Goal: Task Accomplishment & Management: Use online tool/utility

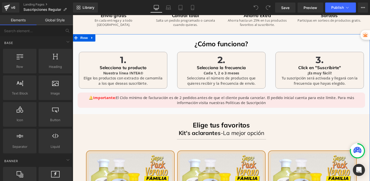
scroll to position [14, 0]
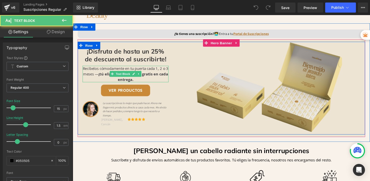
click at [101, 75] on p "Recíbelos cómodamente en tu puerta cada 1, 2 o 3 meses — ¡tú eliges! Además, en…" at bounding box center [127, 75] width 88 height 17
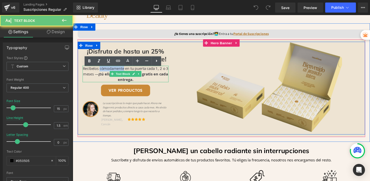
click at [101, 75] on p "Recíbelos cómodamente en tu puerta cada 1, 2 o 3 meses — ¡tú eliges! Además, en…" at bounding box center [127, 75] width 88 height 17
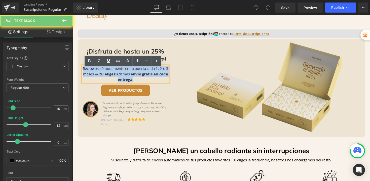
click at [101, 75] on p "Recíbelos cómodamente en tu puerta cada 1, 2 o 3 meses — ¡tú eliges! Además, en…" at bounding box center [127, 75] width 88 height 17
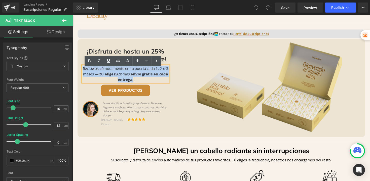
click at [101, 75] on p "Recíbelos cómodamente en tu puerta cada 1, 2 o 3 meses — ¡tú eliges! Además, en…" at bounding box center [127, 75] width 88 height 17
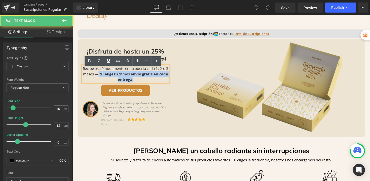
drag, startPoint x: 103, startPoint y: 79, endPoint x: 134, endPoint y: 81, distance: 30.8
click at [143, 81] on p "Recíbelos cómodamente en tu puerta cada 1, 2 o 3 meses — ¡tú eliges! Además, en…" at bounding box center [127, 75] width 88 height 17
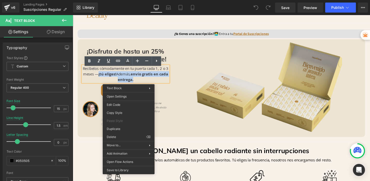
click at [141, 83] on p "Recíbelos cómodamente en tu puerta cada 1, 2 o 3 meses — ¡tú eliges! Además, en…" at bounding box center [127, 75] width 88 height 17
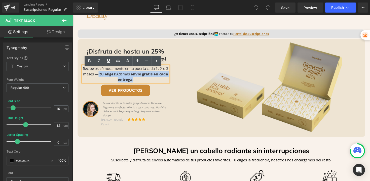
drag, startPoint x: 141, startPoint y: 83, endPoint x: 103, endPoint y: 76, distance: 38.2
click at [103, 76] on p "Recíbelos cómodamente en tu puerta cada 1, 2 o 3 meses — ¡tú eliges! Además, en…" at bounding box center [127, 75] width 88 height 17
copy span "¡tú eliges! Además, envío gratis en cada entrega."
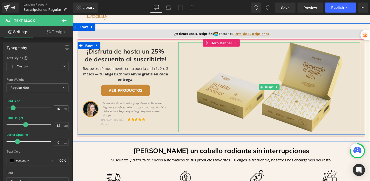
click at [185, 77] on div at bounding box center [274, 89] width 186 height 92
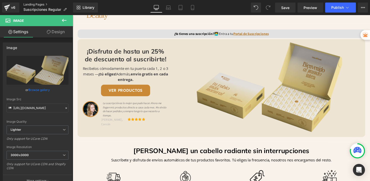
click at [31, 5] on link "Landing Pages" at bounding box center [48, 5] width 50 height 4
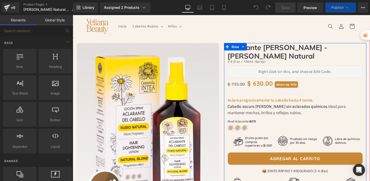
scroll to position [98, 0]
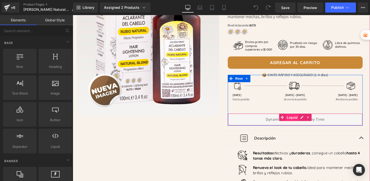
click at [291, 117] on span "Liquid" at bounding box center [298, 121] width 14 height 8
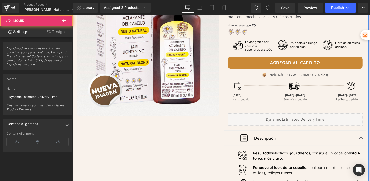
click at [214, 126] on div "Image Row Image Row Aclarante del Cabello - Rubio Natural Heading 3.4 fl.oz / 1…" at bounding box center [225, 107] width 302 height 335
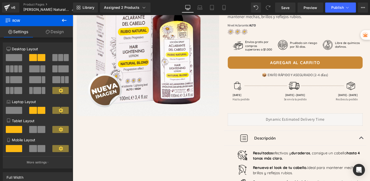
click at [64, 22] on icon at bounding box center [64, 20] width 6 height 6
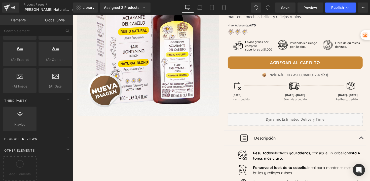
scroll to position [992, 0]
click at [18, 160] on icon at bounding box center [20, 164] width 8 height 8
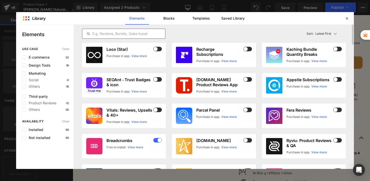
click at [113, 36] on input "text" at bounding box center [123, 34] width 83 height 6
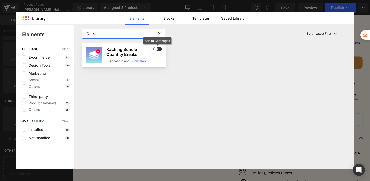
type input "kac"
click at [161, 50] on span at bounding box center [157, 49] width 9 height 5
click at [135, 56] on h3 "Kaching Bundle Quantity Breaks" at bounding box center [130, 52] width 46 height 10
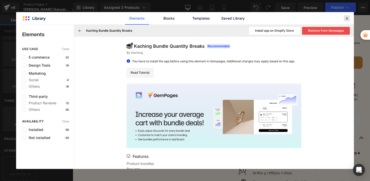
click at [347, 18] on icon at bounding box center [347, 18] width 5 height 5
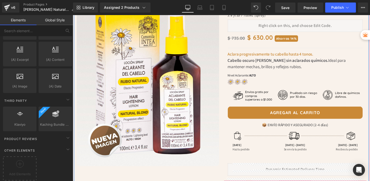
scroll to position [20, 0]
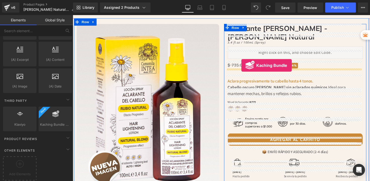
drag, startPoint x: 122, startPoint y: 132, endPoint x: 246, endPoint y: 66, distance: 139.6
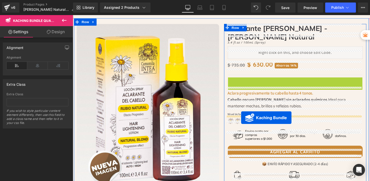
drag, startPoint x: 267, startPoint y: 73, endPoint x: 245, endPoint y: 121, distance: 52.2
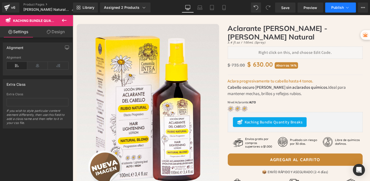
click at [343, 10] on button "Publish" at bounding box center [340, 8] width 31 height 10
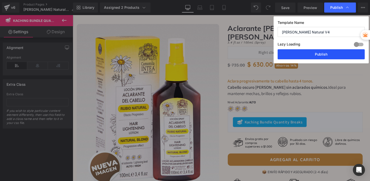
drag, startPoint x: 322, startPoint y: 54, endPoint x: 234, endPoint y: 99, distance: 98.5
click at [322, 54] on button "Publish" at bounding box center [321, 54] width 87 height 10
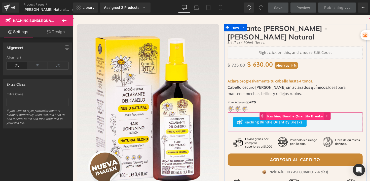
click at [307, 115] on span "Kaching Bundle Quantity Breaks" at bounding box center [301, 119] width 60 height 8
click at [306, 115] on span "Kaching Bundle Quantity Breaks" at bounding box center [301, 119] width 60 height 8
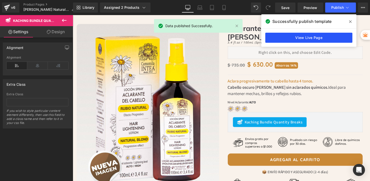
click at [303, 38] on link "View Live Page" at bounding box center [308, 38] width 87 height 10
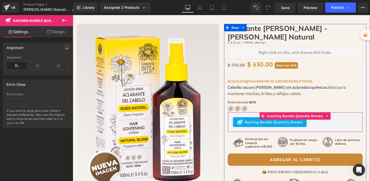
click at [305, 122] on span "Kaching Bundle Quantity Breaks" at bounding box center [278, 125] width 59 height 6
click at [332, 117] on icon at bounding box center [334, 119] width 4 height 4
click at [335, 117] on icon at bounding box center [337, 119] width 4 height 4
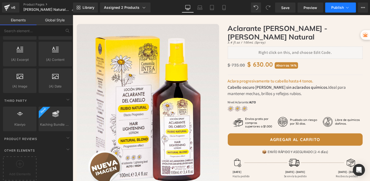
click at [336, 7] on span "Publish" at bounding box center [337, 8] width 13 height 4
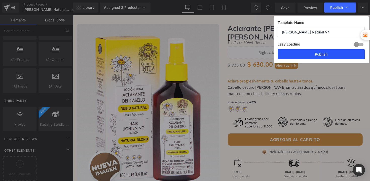
click at [322, 52] on button "Publish" at bounding box center [321, 54] width 87 height 10
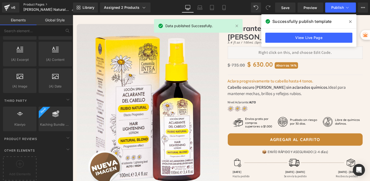
click at [36, 5] on link "Product Pages" at bounding box center [51, 5] width 56 height 4
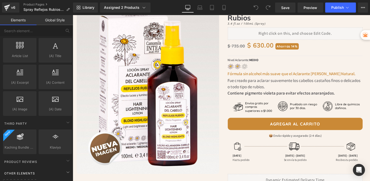
scroll to position [992, 0]
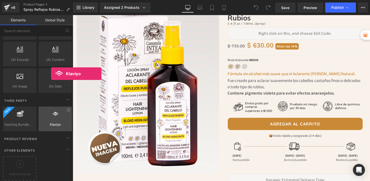
click at [52, 111] on icon at bounding box center [55, 114] width 7 height 7
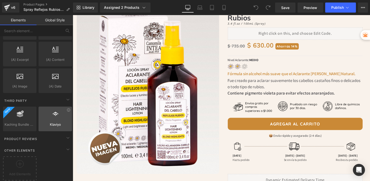
click at [52, 111] on icon at bounding box center [55, 114] width 7 height 7
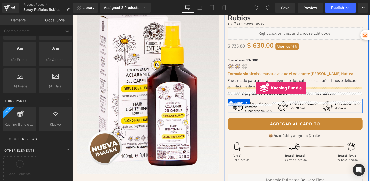
drag, startPoint x: 86, startPoint y: 130, endPoint x: 261, endPoint y: 90, distance: 179.5
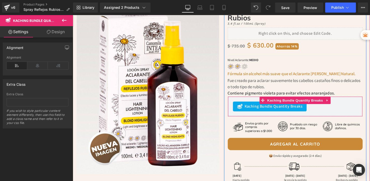
click at [298, 104] on div "Kaching Bundle Quantity Breaks" at bounding box center [275, 109] width 76 height 10
click at [296, 99] on span "Kaching Bundle Quantity Breaks" at bounding box center [301, 103] width 60 height 8
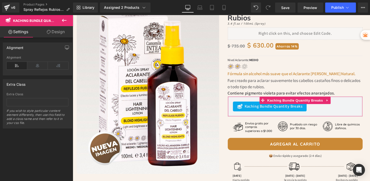
click at [57, 27] on link "Design" at bounding box center [56, 31] width 37 height 11
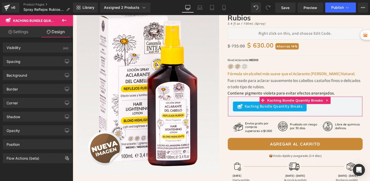
click at [6, 31] on link "Settings" at bounding box center [18, 31] width 37 height 11
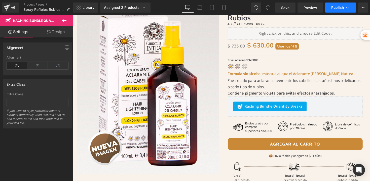
click at [339, 7] on span "Publish" at bounding box center [337, 8] width 13 height 4
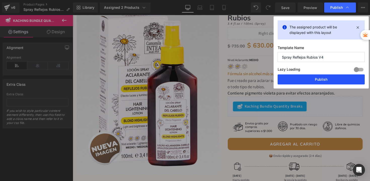
drag, startPoint x: 306, startPoint y: 81, endPoint x: 200, endPoint y: 88, distance: 106.3
click at [306, 81] on button "Publish" at bounding box center [321, 80] width 87 height 10
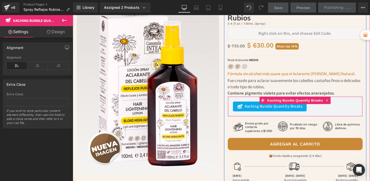
click at [271, 106] on span "Kaching Bundle Quantity Breaks" at bounding box center [278, 109] width 59 height 6
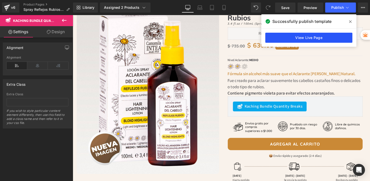
click at [321, 36] on link "View Live Page" at bounding box center [308, 38] width 87 height 10
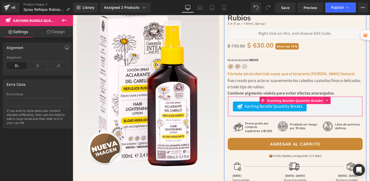
click at [281, 99] on span "Kaching Bundle Quantity Breaks" at bounding box center [301, 103] width 60 height 8
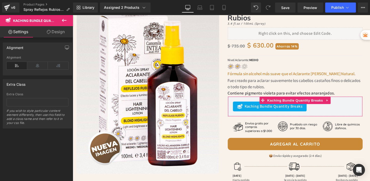
click at [53, 34] on link "Design" at bounding box center [56, 31] width 37 height 11
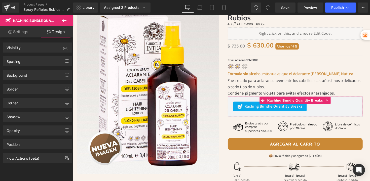
click at [19, 34] on link "Settings" at bounding box center [18, 31] width 37 height 11
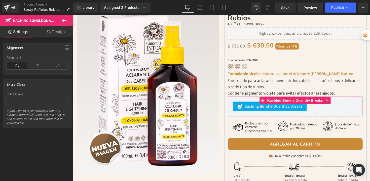
click at [289, 106] on span "Kaching Bundle Quantity Breaks" at bounding box center [278, 109] width 59 height 6
click at [289, 99] on span "Kaching Bundle Quantity Breaks" at bounding box center [301, 103] width 60 height 8
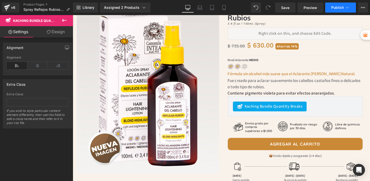
click at [333, 9] on span "Publish" at bounding box center [337, 8] width 13 height 4
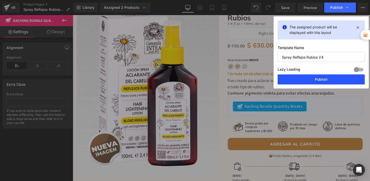
click at [307, 82] on button "Publish" at bounding box center [321, 80] width 87 height 10
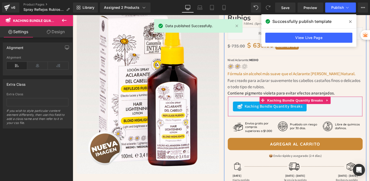
click at [286, 106] on span "Kaching Bundle Quantity Breaks" at bounding box center [278, 109] width 59 height 6
click at [289, 99] on span "Kaching Bundle Quantity Breaks" at bounding box center [301, 103] width 60 height 8
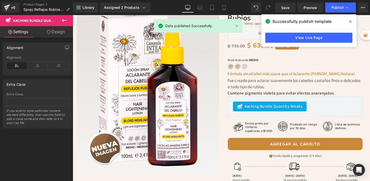
drag, startPoint x: 350, startPoint y: 20, endPoint x: 183, endPoint y: 14, distance: 167.8
click at [350, 20] on icon at bounding box center [350, 22] width 3 height 4
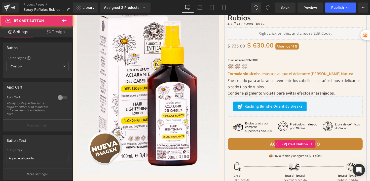
click at [255, 141] on button "Agregar al carrito" at bounding box center [301, 147] width 139 height 13
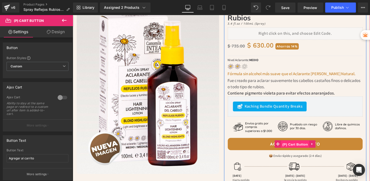
click at [289, 144] on span "(P) Cart Button" at bounding box center [300, 148] width 29 height 8
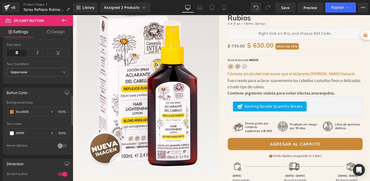
scroll to position [282, 0]
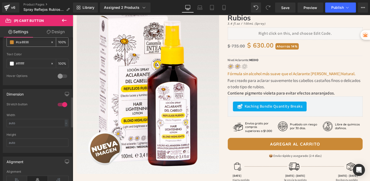
click at [31, 45] on input "#ca8936" at bounding box center [32, 43] width 32 height 6
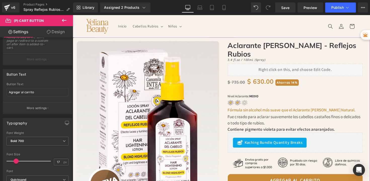
scroll to position [0, 0]
click at [315, 78] on div "$ 735.00 $ 630.00 Ahorras 14%" at bounding box center [301, 83] width 139 height 11
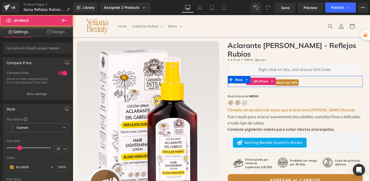
click at [312, 78] on div "$ 735.00 $ 630.00 Ahorras 14%" at bounding box center [301, 83] width 139 height 11
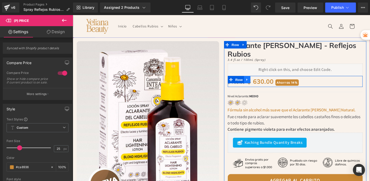
click at [251, 79] on icon at bounding box center [252, 81] width 4 height 4
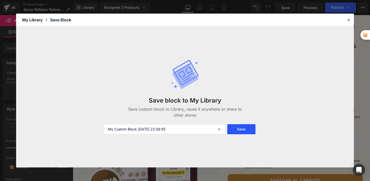
click at [245, 125] on button "Save" at bounding box center [241, 129] width 28 height 10
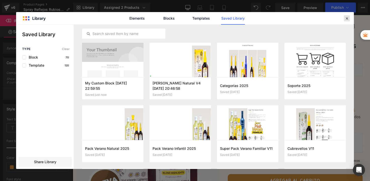
drag, startPoint x: 346, startPoint y: 16, endPoint x: 236, endPoint y: 10, distance: 110.5
click at [346, 16] on icon at bounding box center [347, 18] width 5 height 5
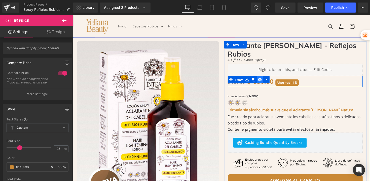
click at [264, 80] on icon at bounding box center [265, 82] width 4 height 4
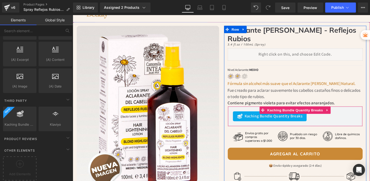
scroll to position [20, 0]
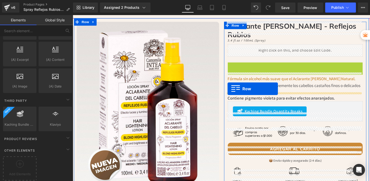
drag, startPoint x: 233, startPoint y: 58, endPoint x: 231, endPoint y: 91, distance: 32.8
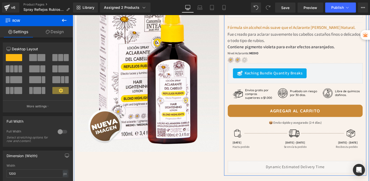
scroll to position [60, 0]
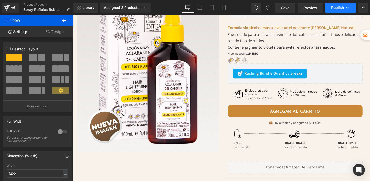
click at [343, 10] on button "Publish" at bounding box center [340, 8] width 31 height 10
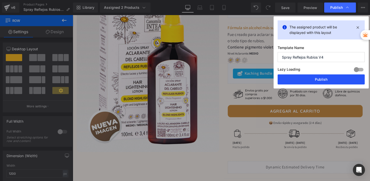
click at [304, 77] on button "Publish" at bounding box center [321, 80] width 87 height 10
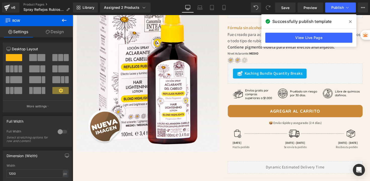
drag, startPoint x: 351, startPoint y: 23, endPoint x: 269, endPoint y: 1, distance: 84.9
click at [351, 23] on icon at bounding box center [350, 22] width 3 height 4
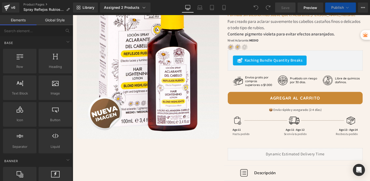
scroll to position [72, 0]
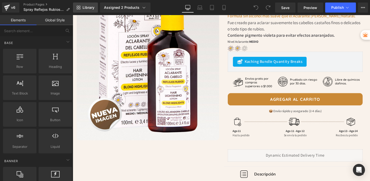
drag, startPoint x: 87, startPoint y: 7, endPoint x: 27, endPoint y: 4, distance: 59.7
click at [87, 7] on span "Library" at bounding box center [89, 7] width 12 height 5
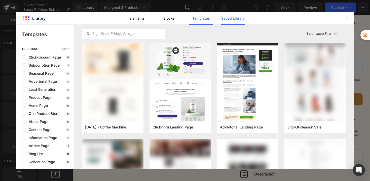
click at [239, 19] on link "Saved Library" at bounding box center [233, 18] width 24 height 13
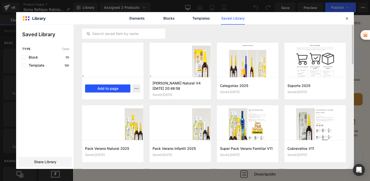
drag, startPoint x: 115, startPoint y: 87, endPoint x: 47, endPoint y: 77, distance: 69.5
click at [115, 87] on button "Add to page" at bounding box center [107, 89] width 45 height 8
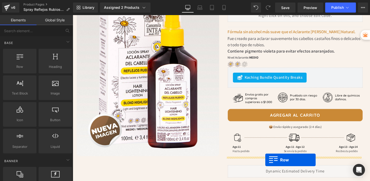
scroll to position [71, 0]
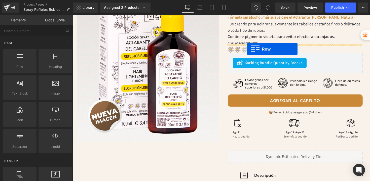
drag, startPoint x: 77, startPoint y: 44, endPoint x: 252, endPoint y: 50, distance: 174.9
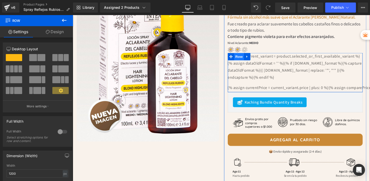
click at [241, 54] on span "Row" at bounding box center [243, 58] width 10 height 8
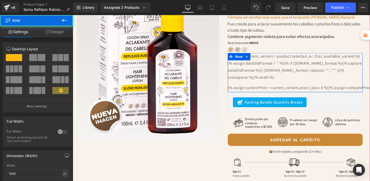
click at [269, 71] on div "{% assign current_variant = product.selected_or_first_available_variant %}{% as…" at bounding box center [301, 74] width 139 height 40
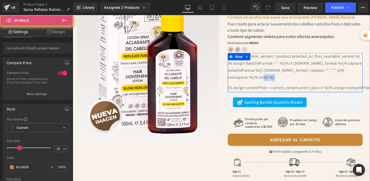
click at [269, 71] on div "{% assign current_variant = product.selected_or_first_available_variant %}{% as…" at bounding box center [301, 74] width 139 height 40
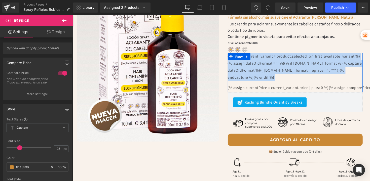
click at [269, 71] on div "{% assign current_variant = product.selected_or_first_available_variant %}{% as…" at bounding box center [301, 74] width 139 height 40
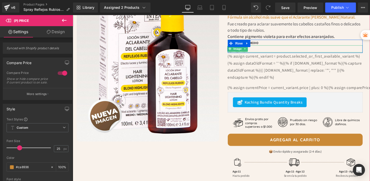
click at [283, 46] on div at bounding box center [301, 49] width 139 height 7
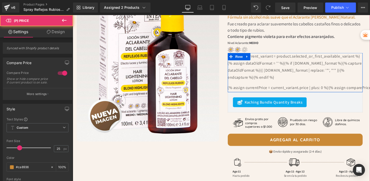
click at [285, 71] on div "{% assign current_variant = product.selected_or_first_available_variant %}{% as…" at bounding box center [301, 74] width 139 height 40
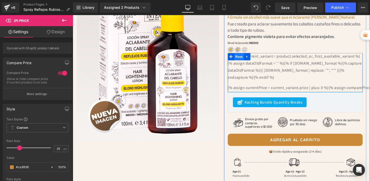
click at [243, 54] on span "Row" at bounding box center [243, 58] width 10 height 8
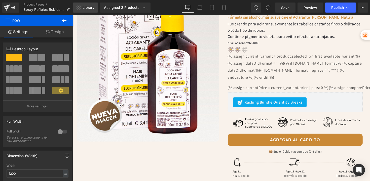
click at [80, 8] on icon at bounding box center [80, 9] width 2 height 2
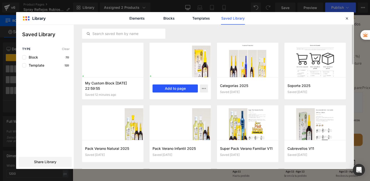
click at [175, 90] on button "Add to page" at bounding box center [175, 89] width 45 height 8
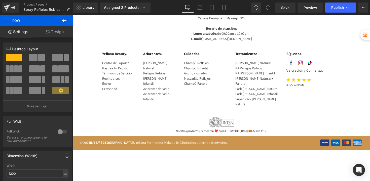
scroll to position [1624, 0]
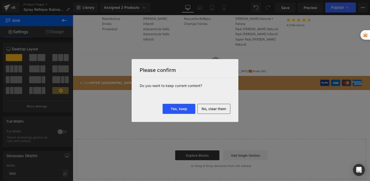
click at [167, 110] on button "Yes, keep" at bounding box center [179, 109] width 33 height 10
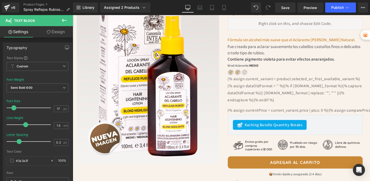
scroll to position [55, 0]
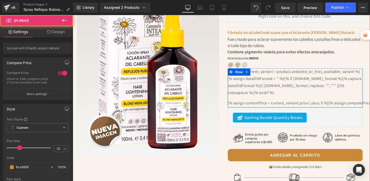
click at [291, 82] on div "{% assign current_variant = product.selected_or_first_available_variant %}{% as…" at bounding box center [301, 90] width 139 height 40
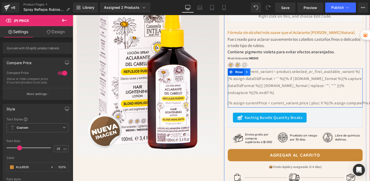
click at [251, 72] on icon at bounding box center [252, 74] width 4 height 4
click at [264, 72] on icon at bounding box center [265, 74] width 4 height 4
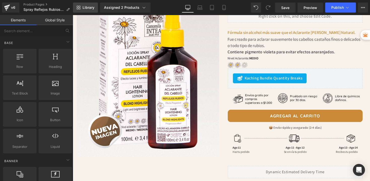
click at [89, 9] on span "Library" at bounding box center [89, 7] width 12 height 5
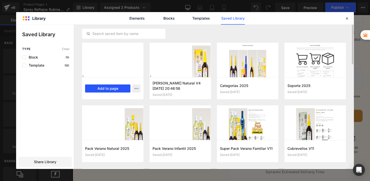
click at [108, 92] on button "Add to page" at bounding box center [107, 89] width 45 height 8
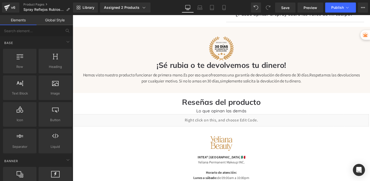
scroll to position [3055, 0]
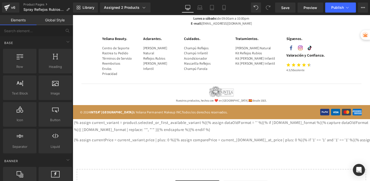
click at [191, 136] on div "{% assign currentPrice = current_variant.price | plus: 0 %}{% assign comparePri…" at bounding box center [225, 141] width 302 height 11
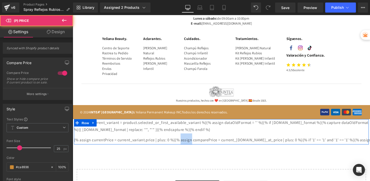
click at [191, 136] on div "{% assign currentPrice = current_variant.price | plus: 0 %}{% assign comparePri…" at bounding box center [225, 141] width 302 height 11
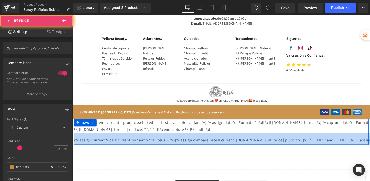
click at [191, 136] on div "{% assign currentPrice = current_variant.price | plus: 0 %}{% assign comparePri…" at bounding box center [225, 141] width 302 height 11
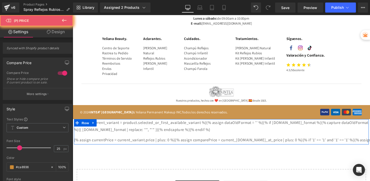
click at [230, 136] on div "{% assign currentPrice = current_variant.price | plus: 0 %}{% assign comparePri…" at bounding box center [225, 141] width 302 height 11
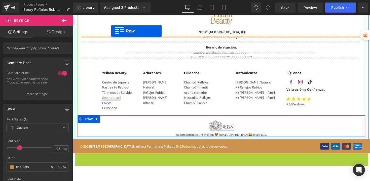
scroll to position [2999, 0]
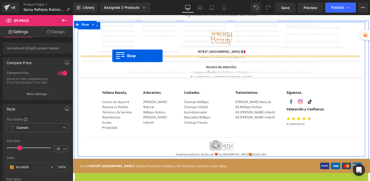
drag, startPoint x: 81, startPoint y: 43, endPoint x: 113, endPoint y: 57, distance: 34.8
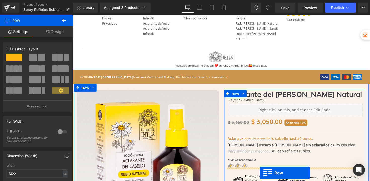
scroll to position [1604, 0]
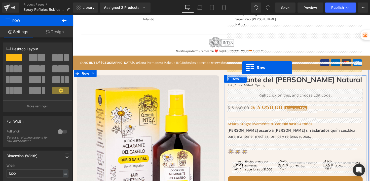
drag, startPoint x: 85, startPoint y: 59, endPoint x: 246, endPoint y: 69, distance: 161.5
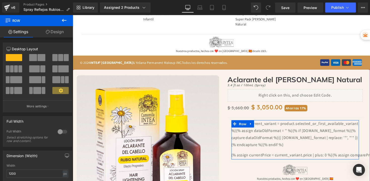
click at [257, 123] on div "{% assign current_variant = product.selected_or_first_available_variant %}{% as…" at bounding box center [300, 143] width 131 height 40
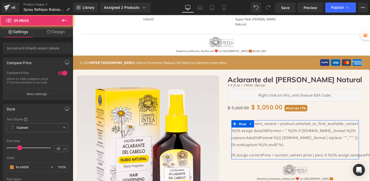
drag, startPoint x: 271, startPoint y: 87, endPoint x: 289, endPoint y: 64, distance: 28.3
click at [271, 123] on div "{% assign current_variant = product.selected_or_first_available_variant %}{% as…" at bounding box center [300, 143] width 131 height 40
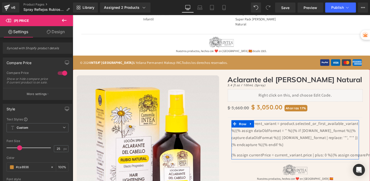
click at [281, 152] on div "{% assign currentPrice = current_variant.price | plus: 0 %}{% assign comparePri…" at bounding box center [300, 157] width 131 height 11
click at [254, 125] on icon at bounding box center [256, 127] width 4 height 4
click at [271, 123] on div "{% assign current_variant = product.selected_or_first_available_variant %}{% as…" at bounding box center [300, 143] width 131 height 40
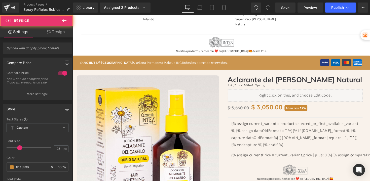
click at [296, 107] on span "Ahorras 17%" at bounding box center [302, 110] width 24 height 7
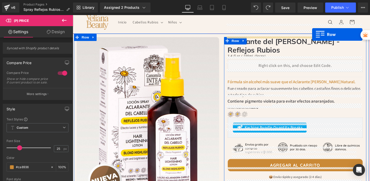
scroll to position [0, 0]
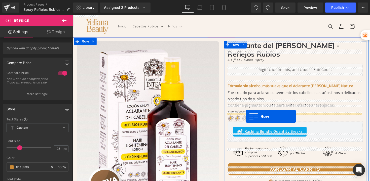
drag, startPoint x: 233, startPoint y: 54, endPoint x: 250, endPoint y: 119, distance: 67.0
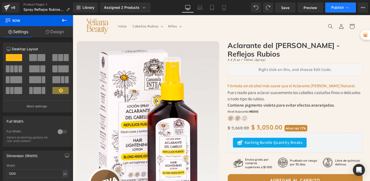
click at [337, 7] on span "Publish" at bounding box center [337, 8] width 13 height 4
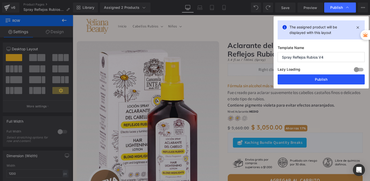
click at [309, 80] on button "Publish" at bounding box center [321, 80] width 87 height 10
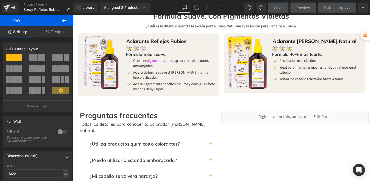
scroll to position [447, 0]
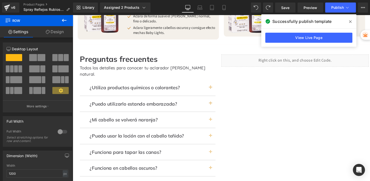
drag, startPoint x: 350, startPoint y: 21, endPoint x: 285, endPoint y: 6, distance: 67.4
click at [350, 21] on icon at bounding box center [350, 21] width 3 height 3
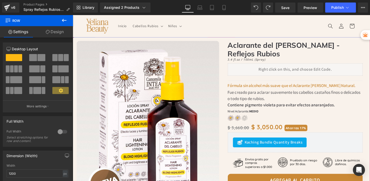
scroll to position [0, 0]
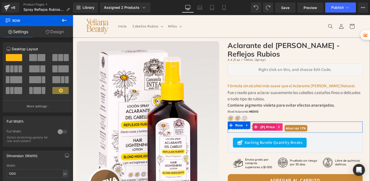
click at [283, 128] on icon at bounding box center [285, 130] width 4 height 4
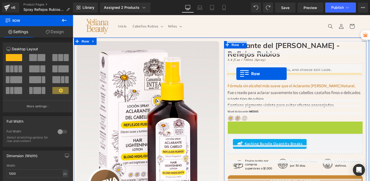
drag, startPoint x: 233, startPoint y: 119, endPoint x: 240, endPoint y: 75, distance: 44.2
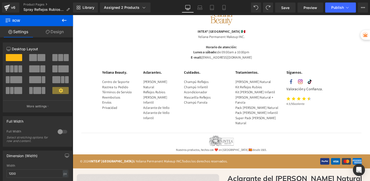
scroll to position [1509, 0]
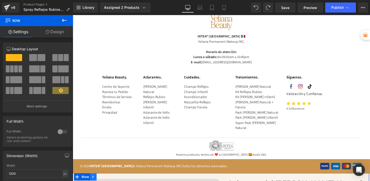
click at [93, 179] on icon at bounding box center [94, 181] width 4 height 4
click at [107, 179] on icon at bounding box center [107, 181] width 4 height 4
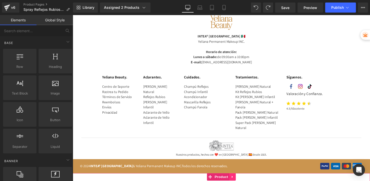
click at [235, 179] on icon at bounding box center [237, 181] width 4 height 4
click at [239, 179] on icon at bounding box center [240, 181] width 4 height 4
click at [93, 180] on icon at bounding box center [93, 181] width 1 height 2
click at [105, 179] on icon at bounding box center [107, 181] width 4 height 4
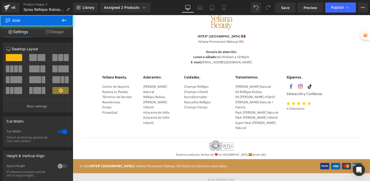
click at [89, 177] on span at bounding box center [225, 183] width 305 height 13
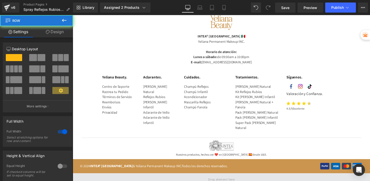
click at [87, 177] on span at bounding box center [225, 183] width 305 height 13
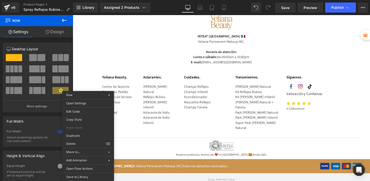
click at [68, 144] on div "Row You are previewing how the will restyle your page. You can not edit Element…" at bounding box center [185, 95] width 370 height 190
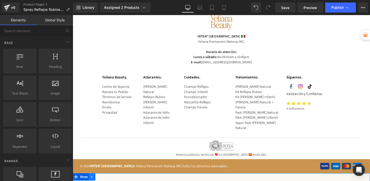
click at [91, 179] on icon at bounding box center [93, 181] width 4 height 4
click at [104, 179] on icon at bounding box center [106, 181] width 4 height 4
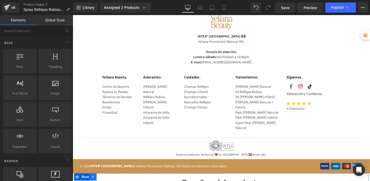
click at [93, 179] on icon at bounding box center [94, 181] width 4 height 4
click at [107, 179] on icon at bounding box center [107, 181] width 4 height 4
click at [93, 179] on icon at bounding box center [94, 181] width 4 height 4
click at [108, 177] on link at bounding box center [107, 181] width 7 height 8
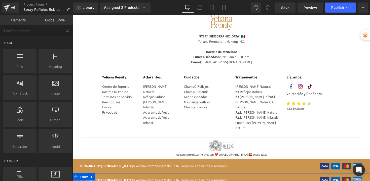
click at [91, 179] on icon at bounding box center [93, 181] width 4 height 4
click at [104, 179] on icon at bounding box center [106, 181] width 4 height 4
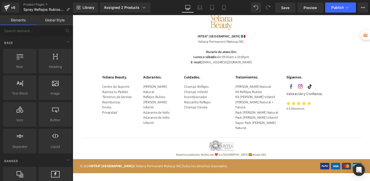
click at [219, 10] on link "Mobile" at bounding box center [224, 8] width 12 height 10
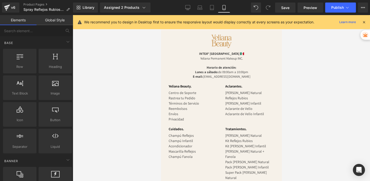
scroll to position [2139, 0]
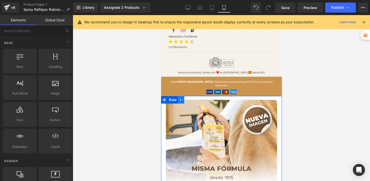
click at [183, 96] on link at bounding box center [181, 100] width 7 height 8
click at [193, 98] on icon at bounding box center [194, 100] width 4 height 4
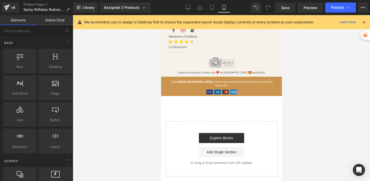
click at [338, 6] on span "Publish" at bounding box center [337, 8] width 13 height 4
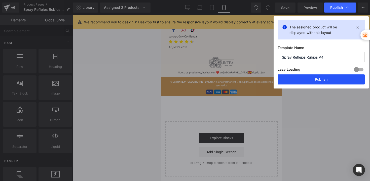
click at [324, 80] on button "Publish" at bounding box center [321, 80] width 87 height 10
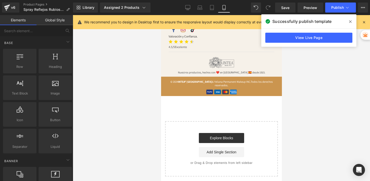
click at [351, 21] on icon at bounding box center [350, 22] width 3 height 4
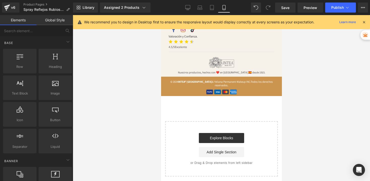
click at [365, 22] on icon at bounding box center [364, 22] width 5 height 5
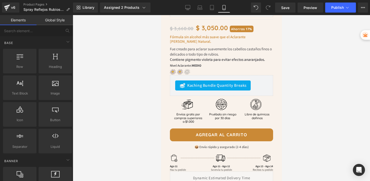
scroll to position [186, 0]
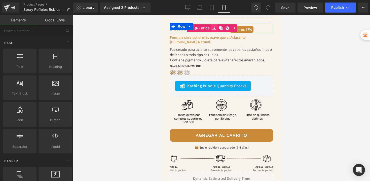
click at [211, 24] on link at bounding box center [214, 28] width 7 height 8
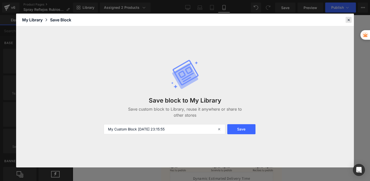
click at [347, 21] on icon at bounding box center [349, 20] width 5 height 5
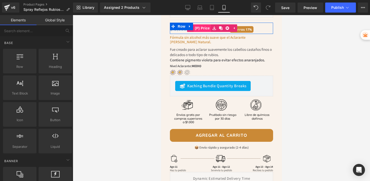
click at [196, 24] on link "(P) Price" at bounding box center [199, 28] width 24 height 8
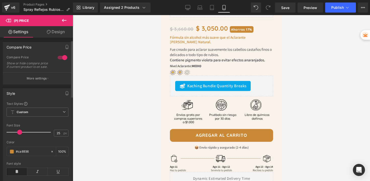
scroll to position [0, 0]
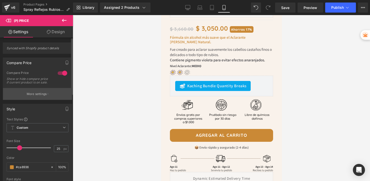
click at [45, 94] on button "More settings" at bounding box center [37, 94] width 69 height 12
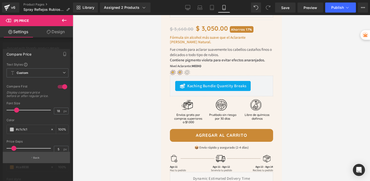
click at [30, 156] on button "Back" at bounding box center [36, 157] width 67 height 11
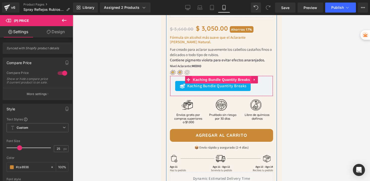
click at [221, 76] on span "Kaching Bundle Quantity Breaks" at bounding box center [222, 80] width 60 height 8
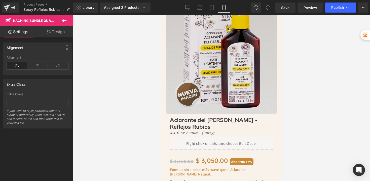
scroll to position [54, 0]
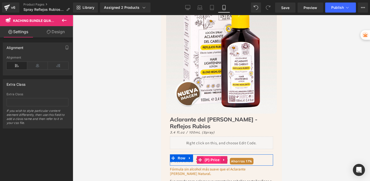
click at [213, 156] on span "(P) Price" at bounding box center [212, 160] width 18 height 8
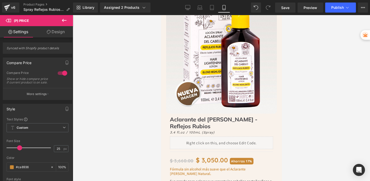
click at [64, 21] on icon at bounding box center [64, 20] width 6 height 6
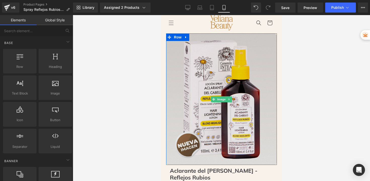
scroll to position [0, 0]
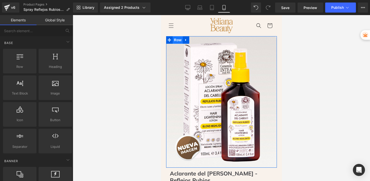
click at [174, 39] on span "Row" at bounding box center [177, 40] width 10 height 8
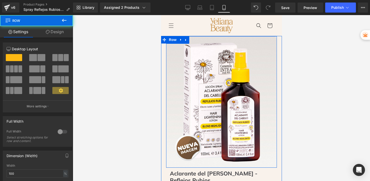
click at [186, 39] on icon at bounding box center [186, 40] width 4 height 4
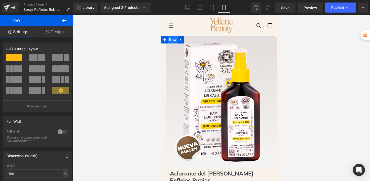
click at [172, 39] on span "Row" at bounding box center [172, 40] width 10 height 8
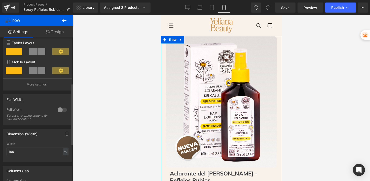
scroll to position [108, 0]
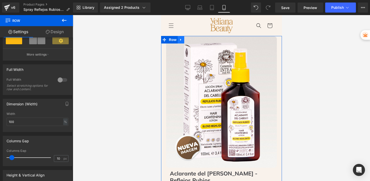
click at [180, 39] on icon at bounding box center [180, 40] width 1 height 2
click at [169, 38] on span "Row" at bounding box center [172, 40] width 10 height 8
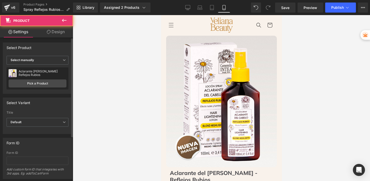
scroll to position [1, 0]
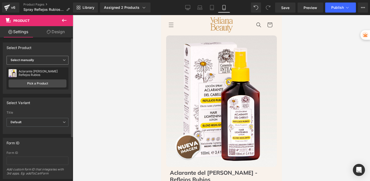
click at [34, 58] on span "Select manually" at bounding box center [38, 60] width 62 height 9
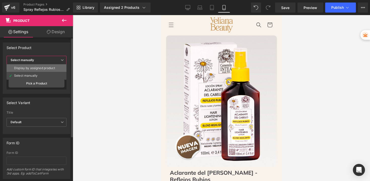
click at [25, 67] on div "Display by assigned product" at bounding box center [34, 68] width 41 height 4
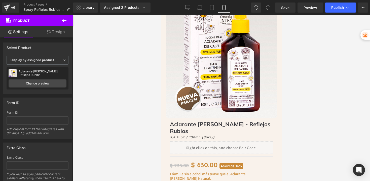
scroll to position [79, 0]
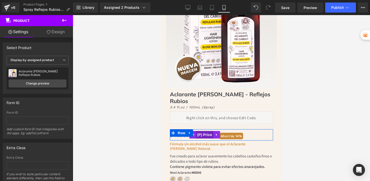
click at [200, 131] on span "(P) Price" at bounding box center [205, 135] width 18 height 8
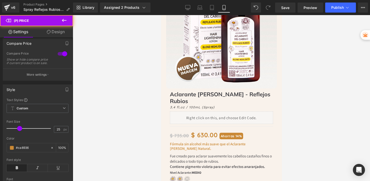
scroll to position [48, 0]
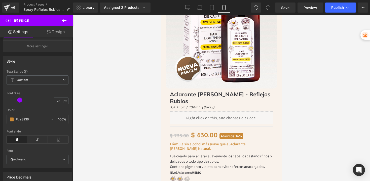
click at [62, 21] on icon at bounding box center [64, 20] width 6 height 6
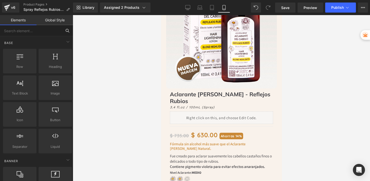
click at [26, 36] on input "text" at bounding box center [31, 30] width 62 height 11
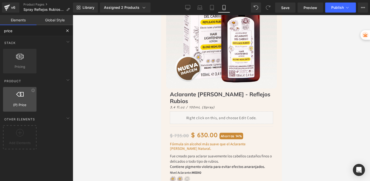
click at [20, 98] on div at bounding box center [20, 96] width 30 height 11
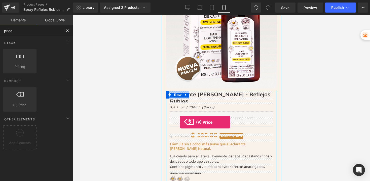
drag, startPoint x: 179, startPoint y: 113, endPoint x: 180, endPoint y: 122, distance: 9.1
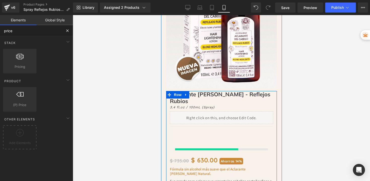
type input "price"
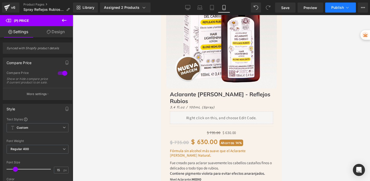
click at [336, 10] on button "Publish" at bounding box center [340, 8] width 31 height 10
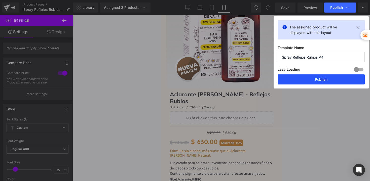
click at [309, 79] on button "Publish" at bounding box center [321, 80] width 87 height 10
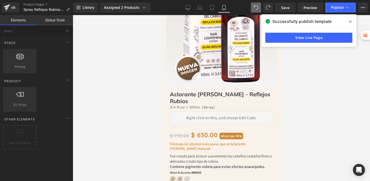
drag, startPoint x: 351, startPoint y: 21, endPoint x: 347, endPoint y: 20, distance: 4.1
click at [351, 21] on icon at bounding box center [350, 22] width 3 height 4
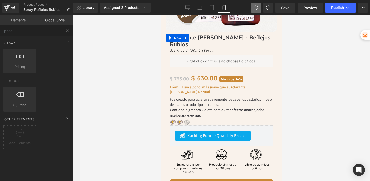
scroll to position [89, 0]
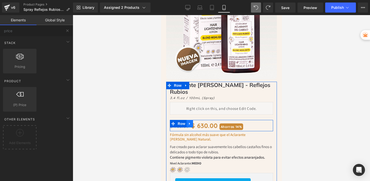
click at [189, 122] on icon at bounding box center [190, 124] width 4 height 4
click at [201, 122] on icon at bounding box center [203, 124] width 4 height 4
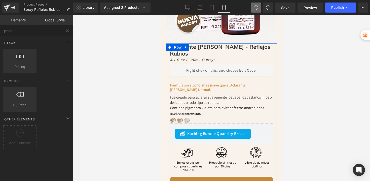
scroll to position [177, 0]
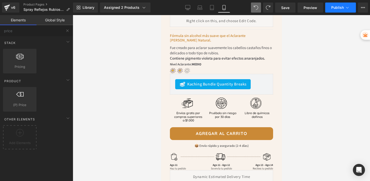
click at [341, 7] on span "Publish" at bounding box center [337, 8] width 13 height 4
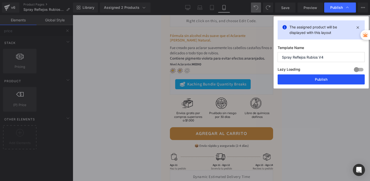
click at [320, 80] on button "Publish" at bounding box center [321, 80] width 87 height 10
